Goal: Task Accomplishment & Management: Use online tool/utility

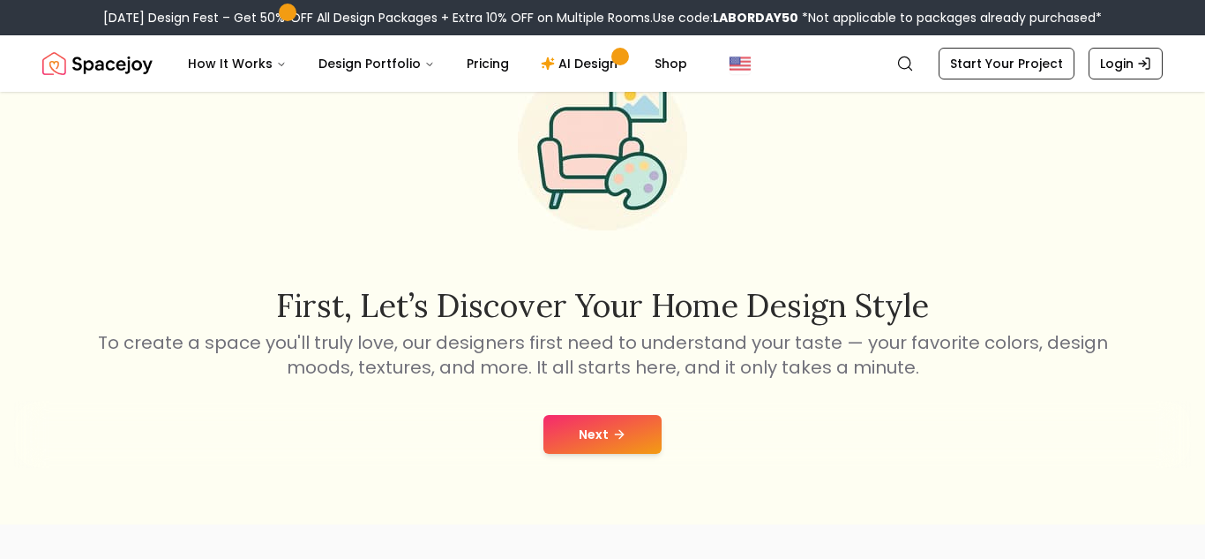
click at [602, 431] on button "Next" at bounding box center [603, 434] width 118 height 39
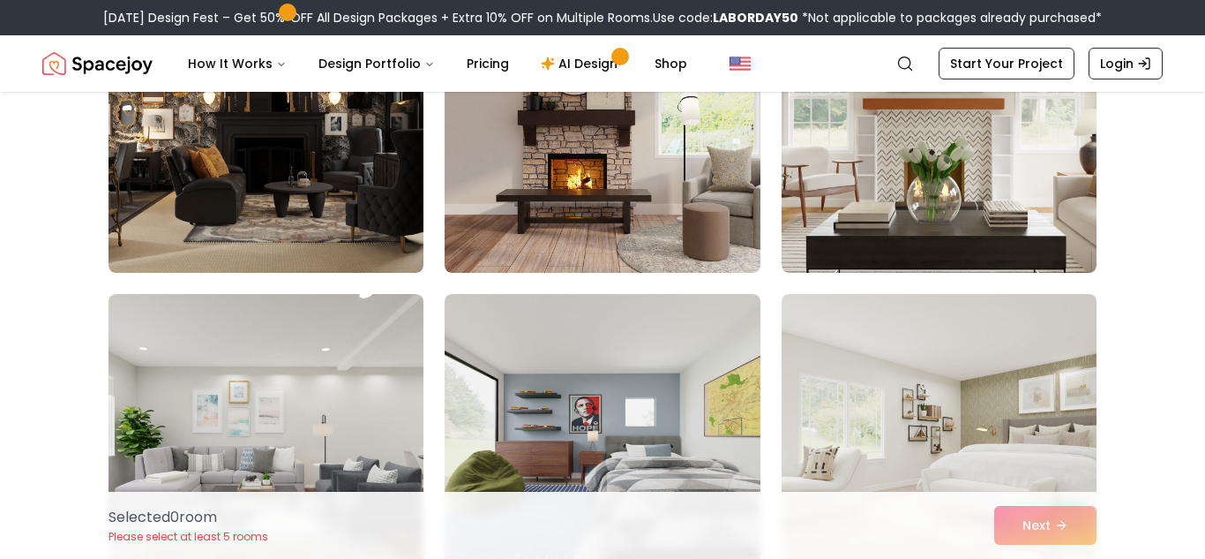
scroll to position [556, 0]
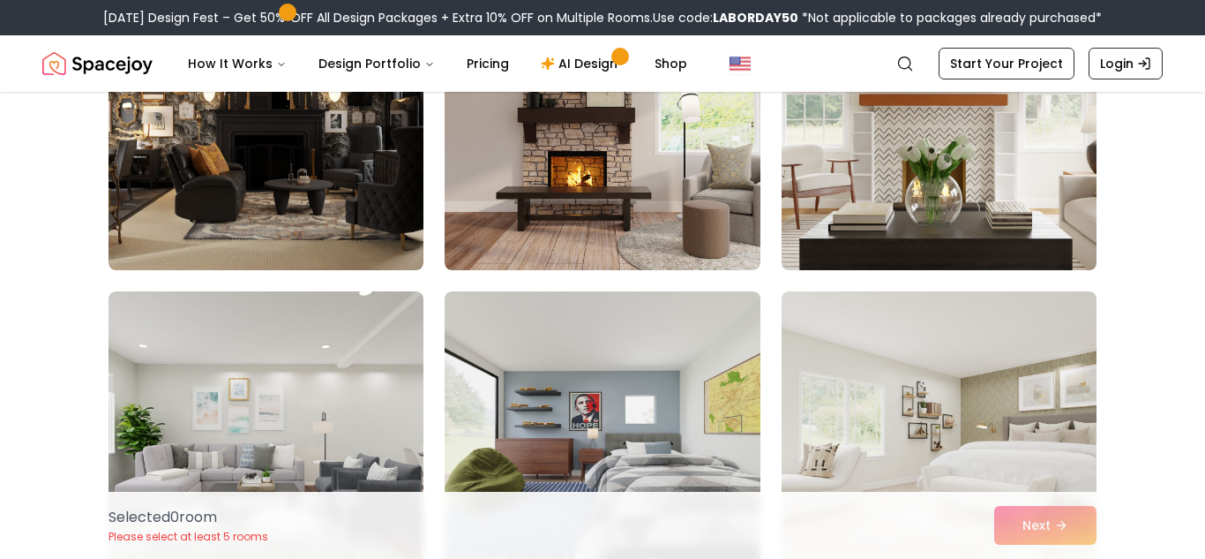
click at [899, 240] on img at bounding box center [939, 129] width 331 height 296
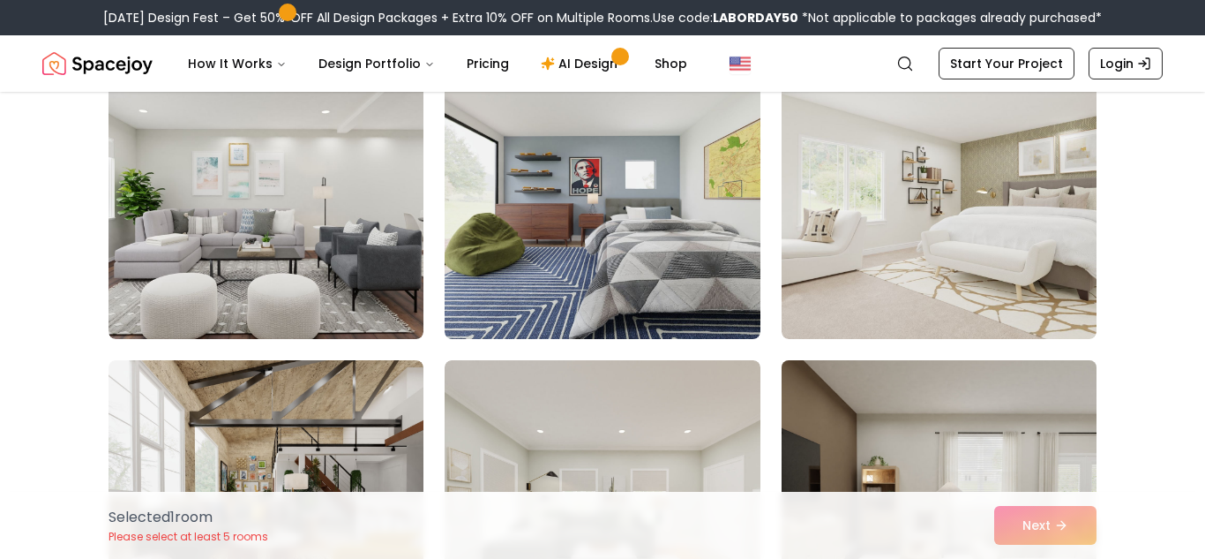
scroll to position [795, 0]
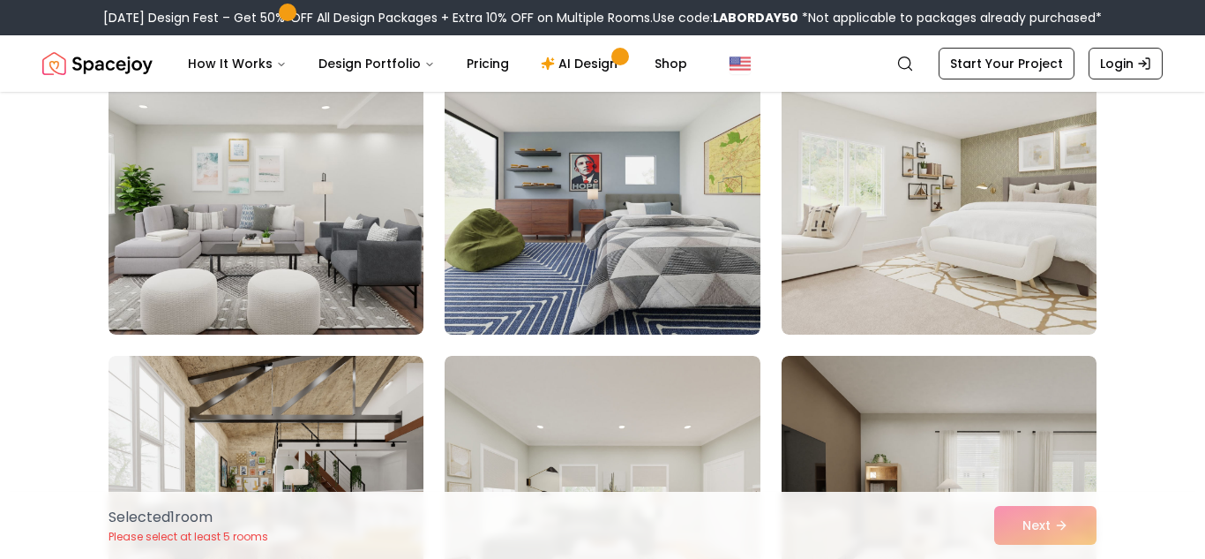
click at [1046, 527] on div "Selected 1 room Please select at least 5 rooms Next" at bounding box center [602, 524] width 1016 height 67
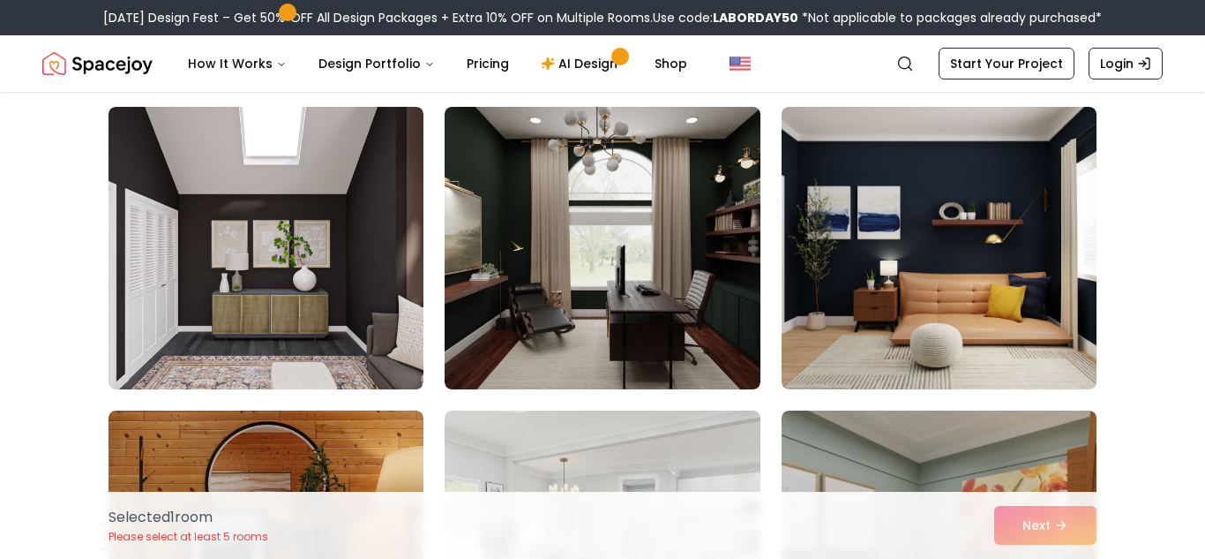
scroll to position [1362, 0]
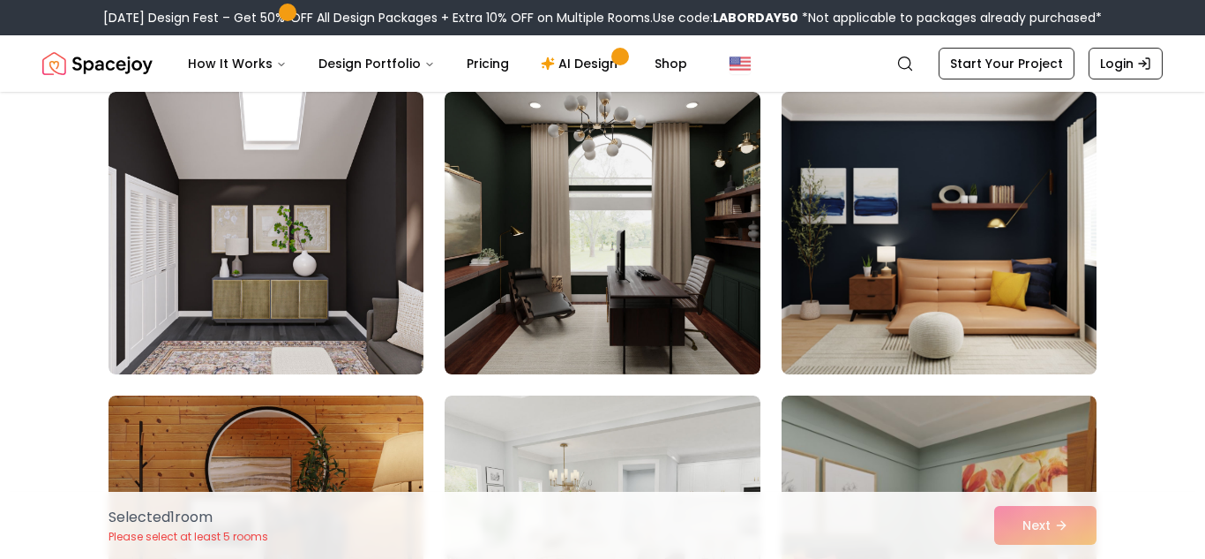
click at [971, 236] on img at bounding box center [939, 233] width 331 height 296
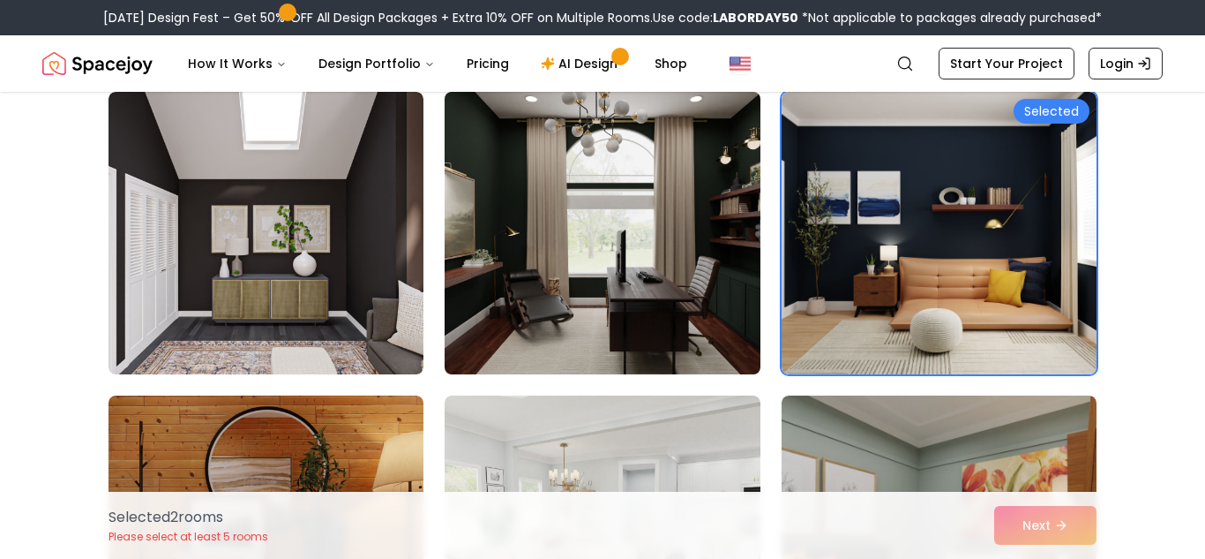
click at [651, 240] on img at bounding box center [602, 233] width 331 height 296
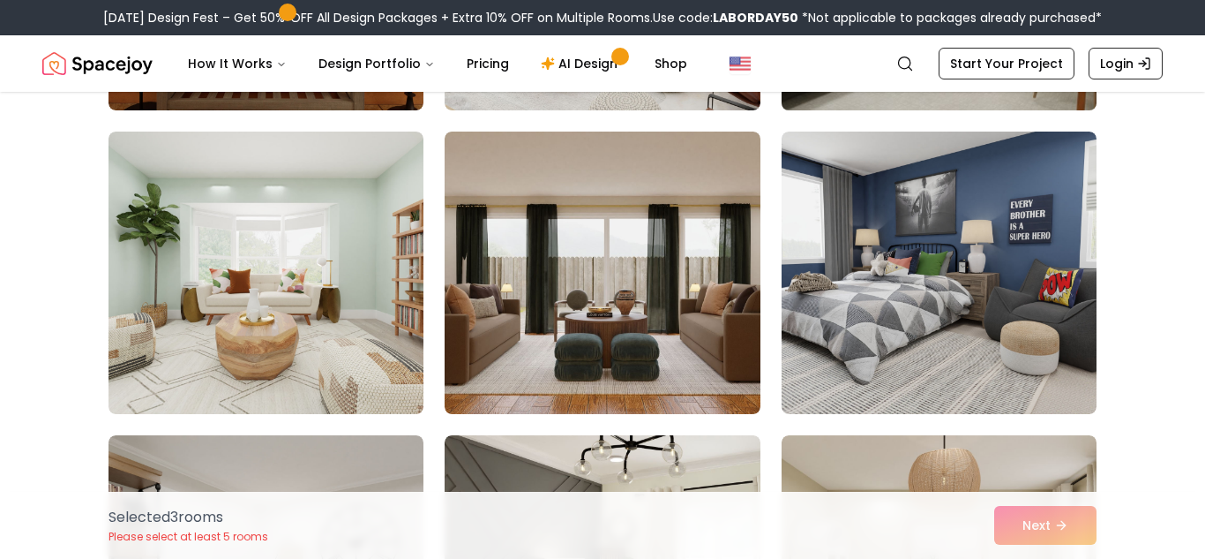
click at [854, 299] on img at bounding box center [939, 272] width 315 height 282
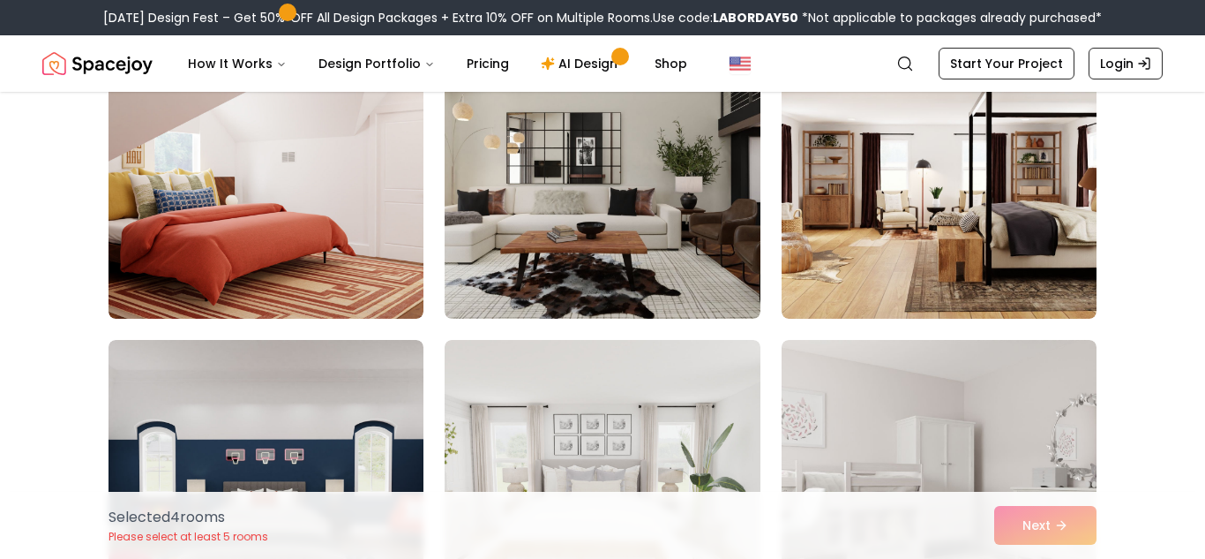
scroll to position [2636, 0]
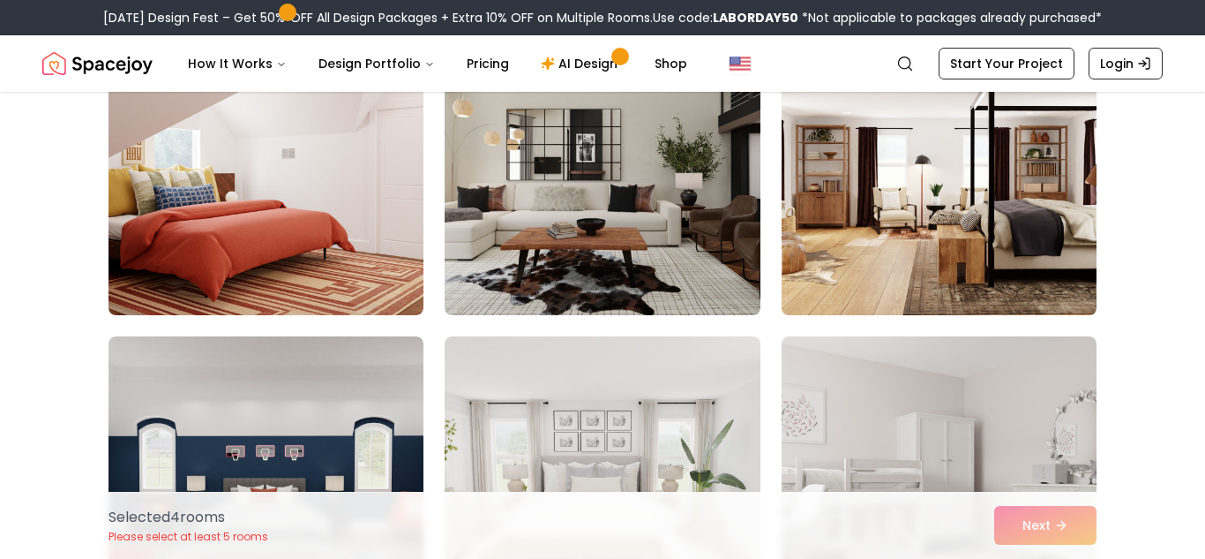
click at [958, 191] on img at bounding box center [939, 174] width 331 height 296
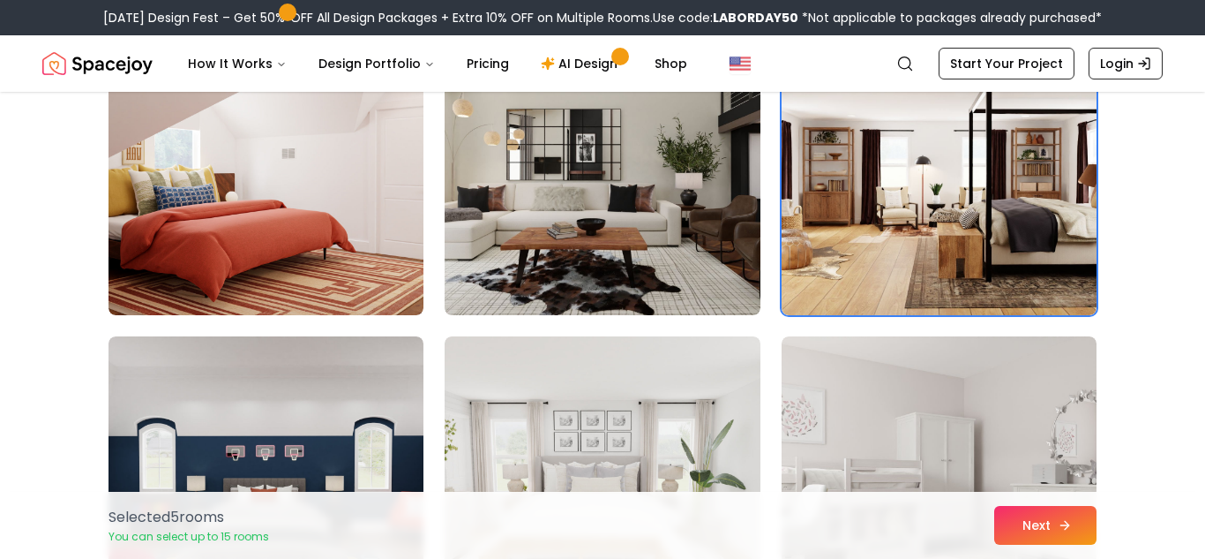
click at [1084, 508] on button "Next" at bounding box center [1045, 525] width 102 height 39
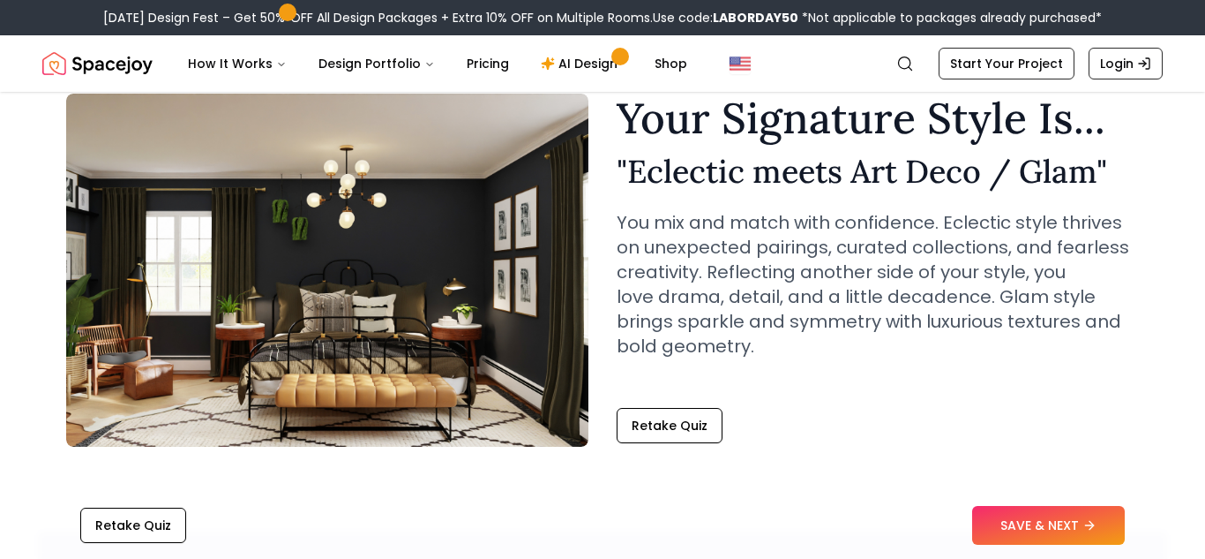
scroll to position [78, 0]
